Goal: Task Accomplishment & Management: Manage account settings

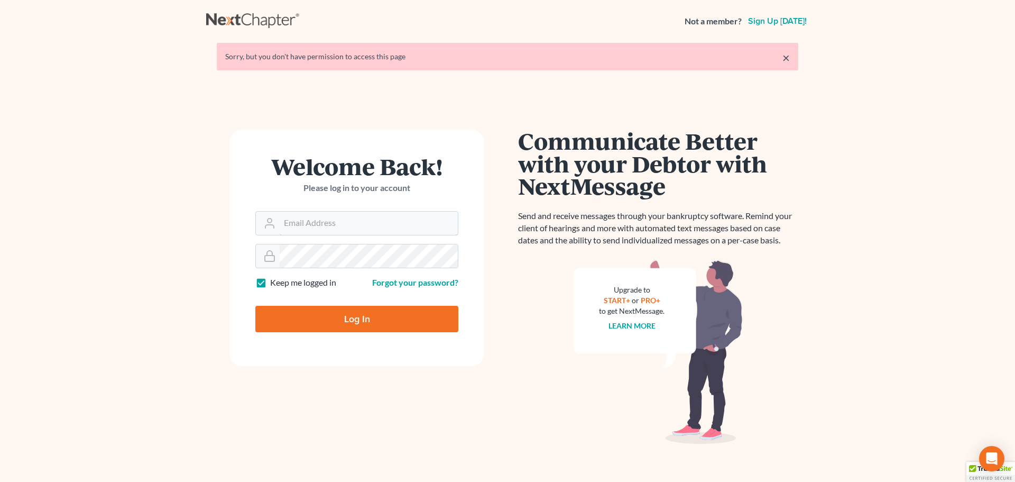
type input "[EMAIL_ADDRESS][DOMAIN_NAME]"
click at [354, 319] on input "Log In" at bounding box center [356, 319] width 203 height 26
type input "Thinking..."
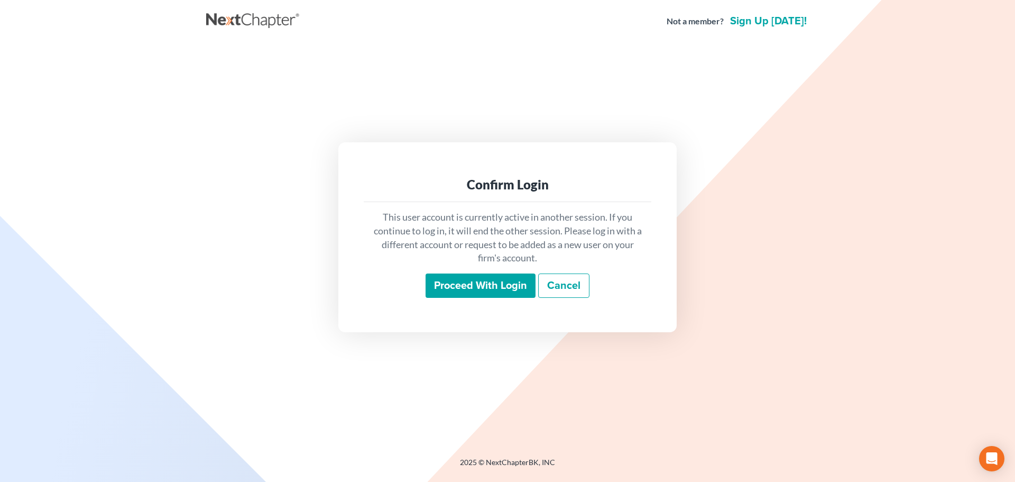
click at [503, 288] on input "Proceed with login" at bounding box center [481, 285] width 110 height 24
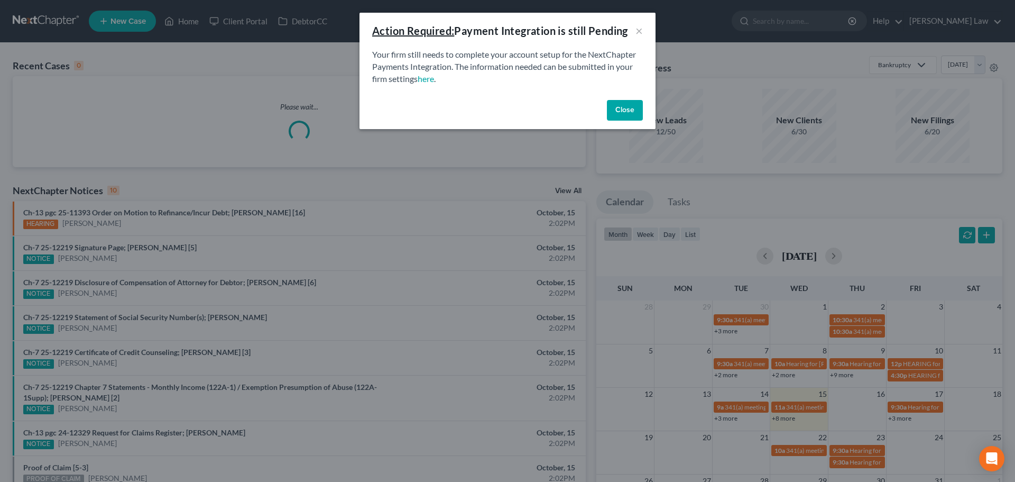
click at [632, 110] on button "Close" at bounding box center [625, 110] width 36 height 21
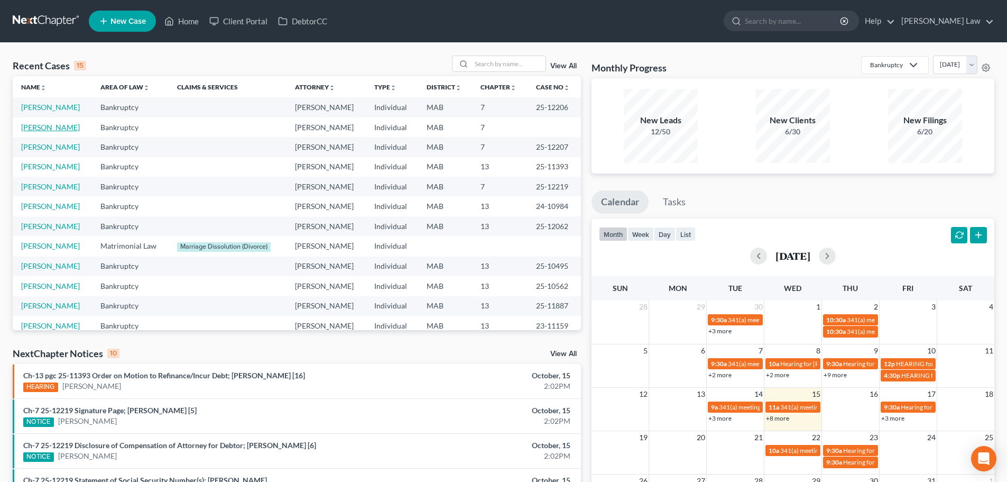
click at [80, 125] on link "DeVincent, Gregory" at bounding box center [50, 127] width 59 height 9
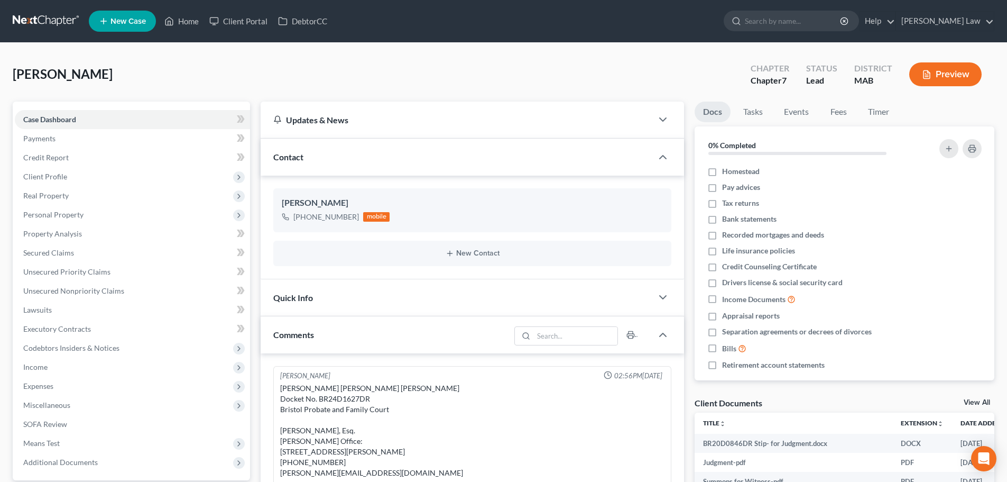
scroll to position [505, 0]
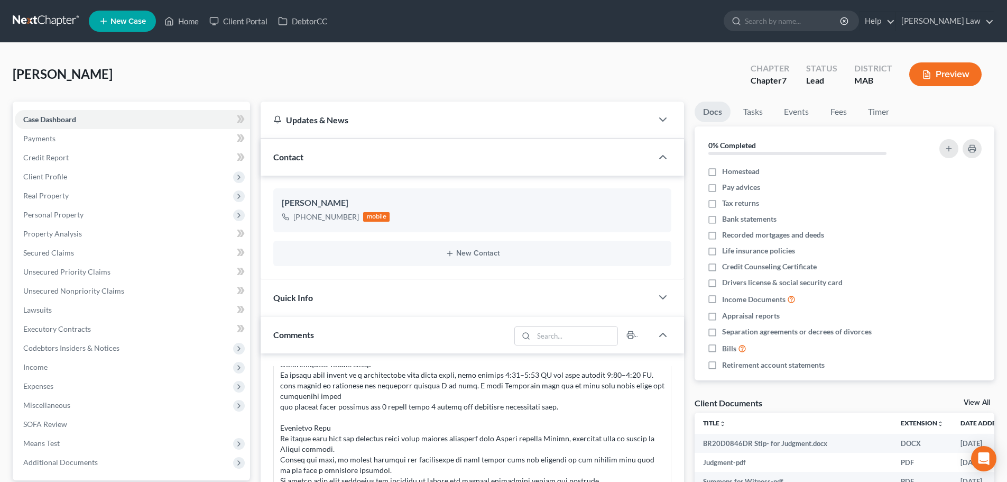
click at [981, 403] on link "View All" at bounding box center [977, 402] width 26 height 7
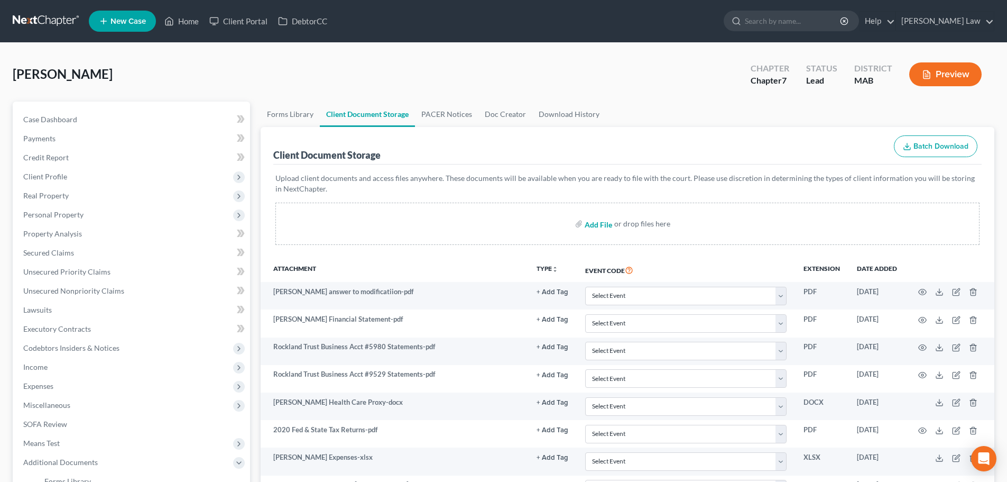
click at [597, 223] on input "file" at bounding box center [597, 223] width 25 height 19
type input "C:\fakepath\devincent stipulation.pdf"
click at [182, 19] on link "Home" at bounding box center [181, 21] width 45 height 19
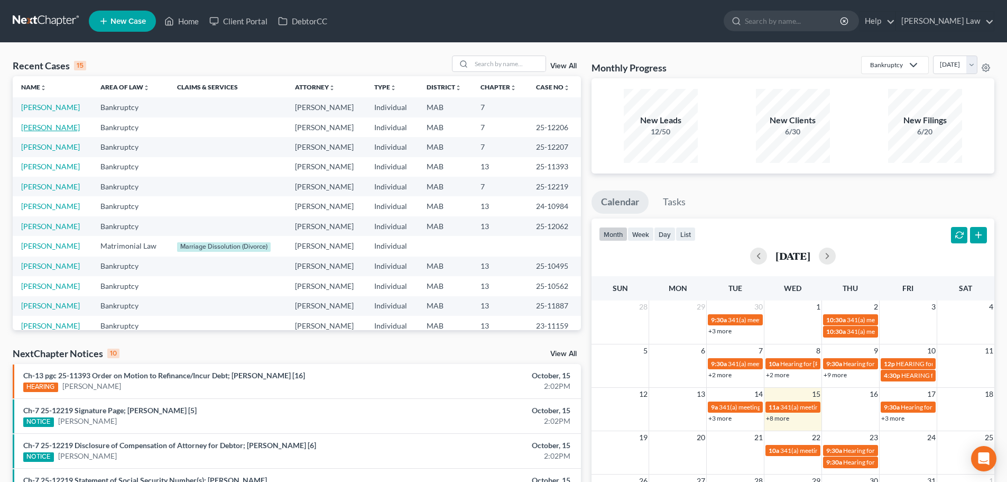
click at [57, 125] on link "Zorn, Robert" at bounding box center [50, 127] width 59 height 9
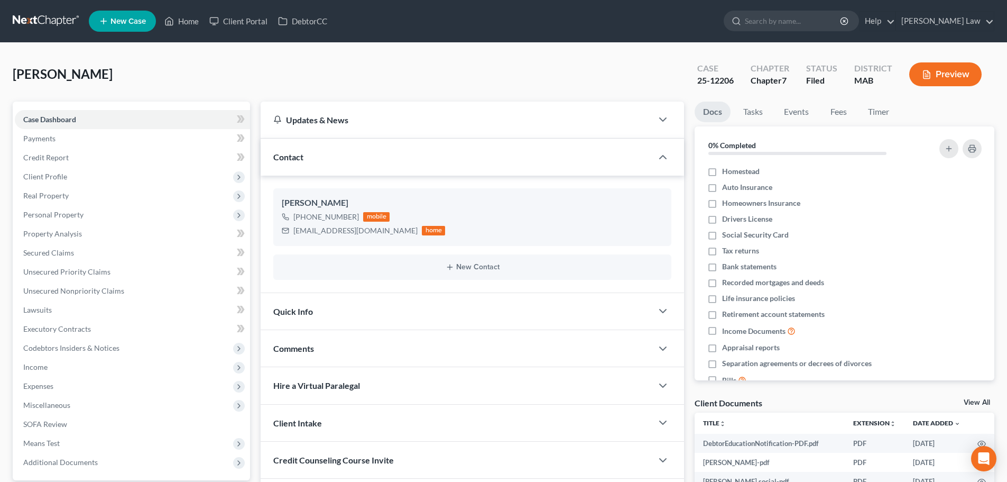
click at [978, 403] on link "View All" at bounding box center [977, 402] width 26 height 7
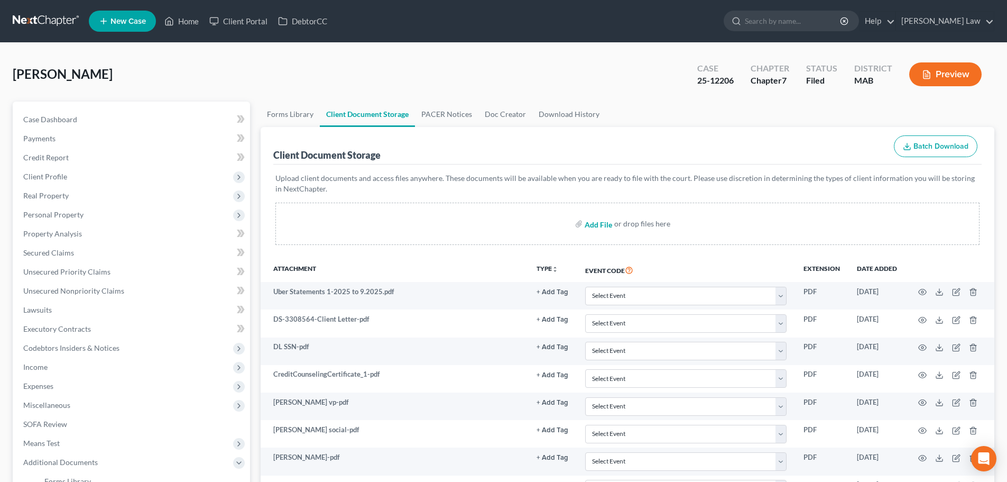
click at [594, 226] on input "file" at bounding box center [597, 223] width 25 height 19
type input "C:\fakepath\341 robert zorn.pdf"
click at [189, 21] on link "Home" at bounding box center [181, 21] width 45 height 19
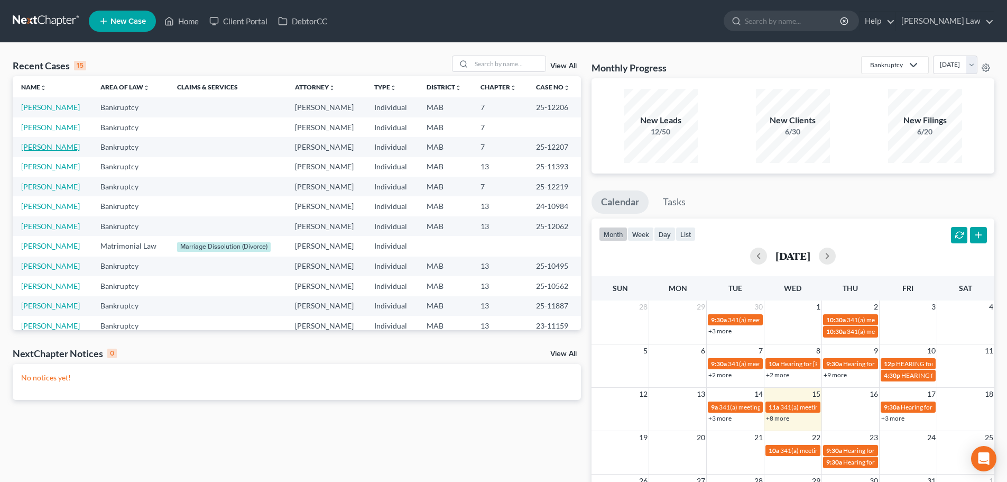
click at [74, 145] on link "Baptista, Marianne" at bounding box center [50, 146] width 59 height 9
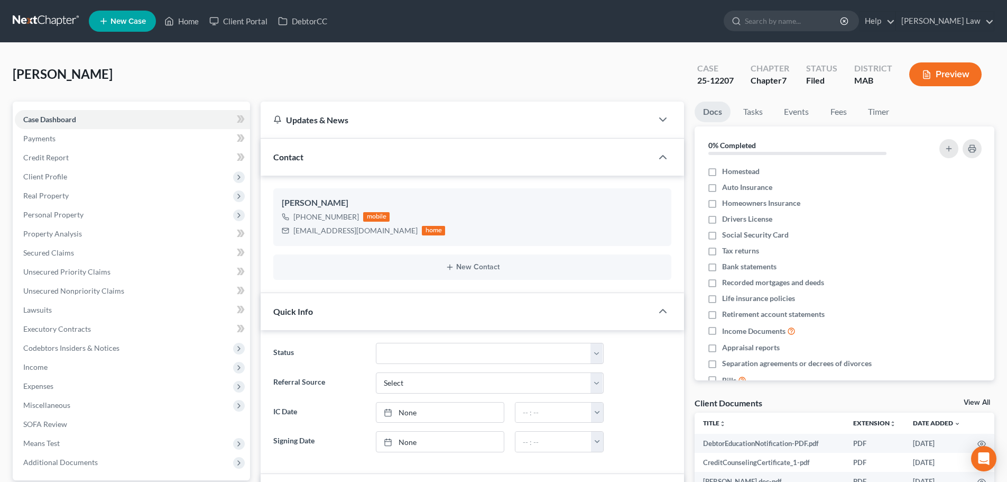
click at [973, 403] on link "View All" at bounding box center [977, 402] width 26 height 7
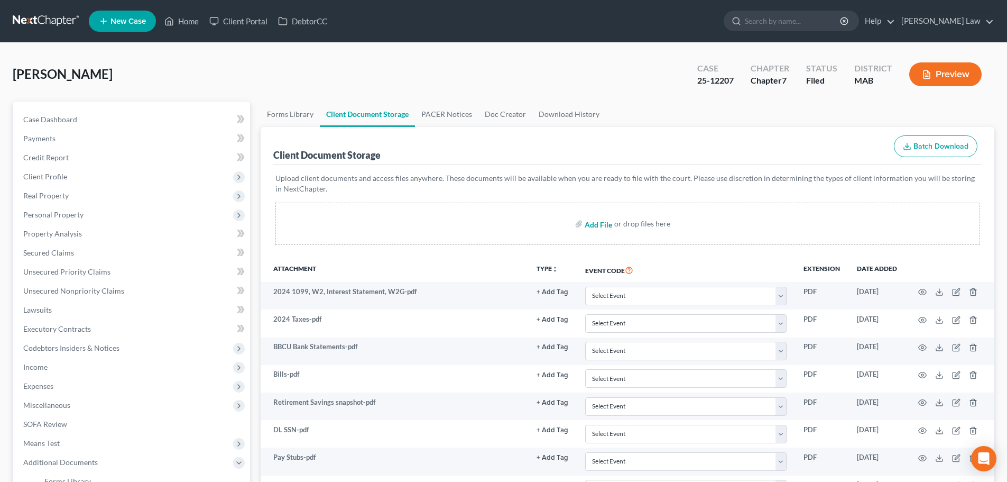
click at [603, 225] on input "file" at bounding box center [597, 223] width 25 height 19
type input "C:\fakepath\341 letter marianne baptista.pdf"
